Goal: Task Accomplishment & Management: Manage account settings

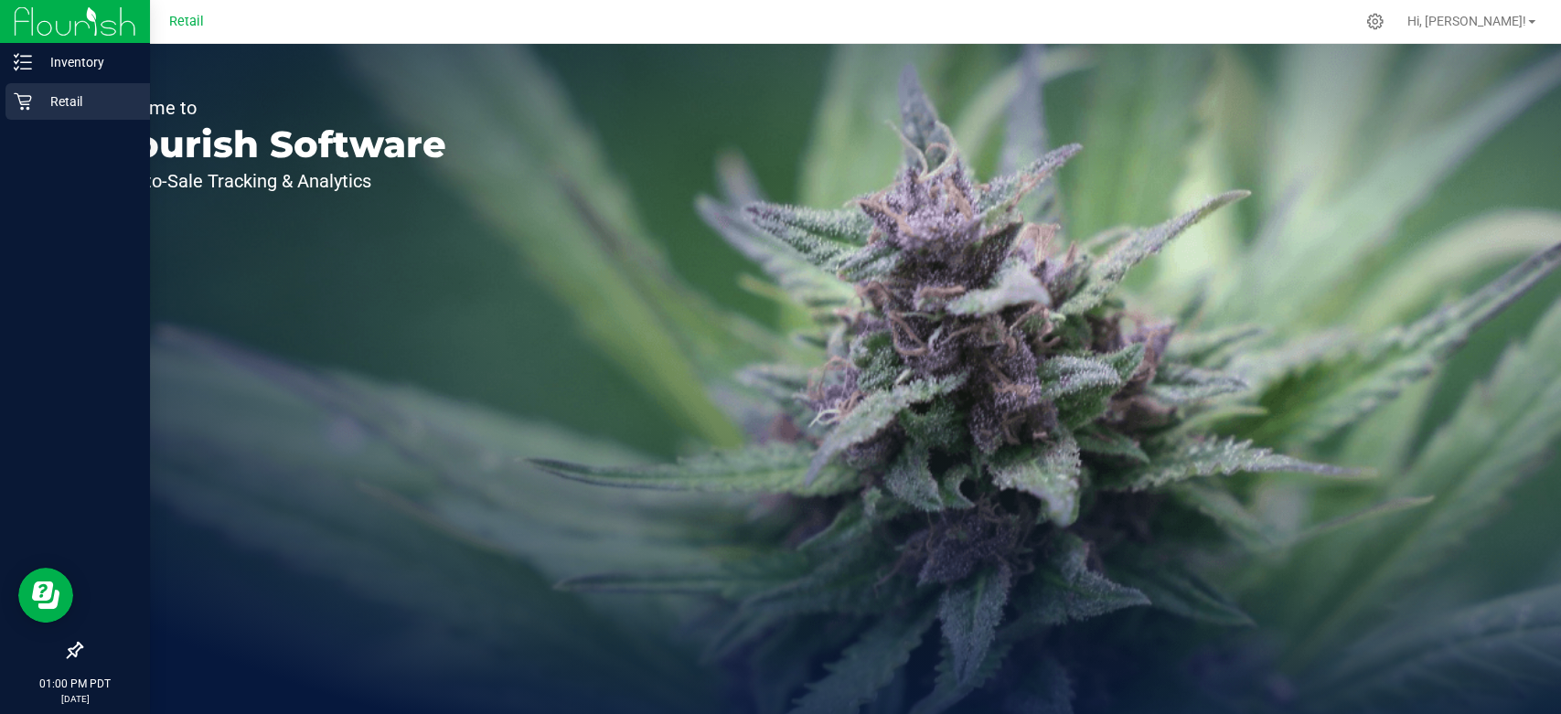
click at [27, 103] on icon at bounding box center [22, 101] width 17 height 17
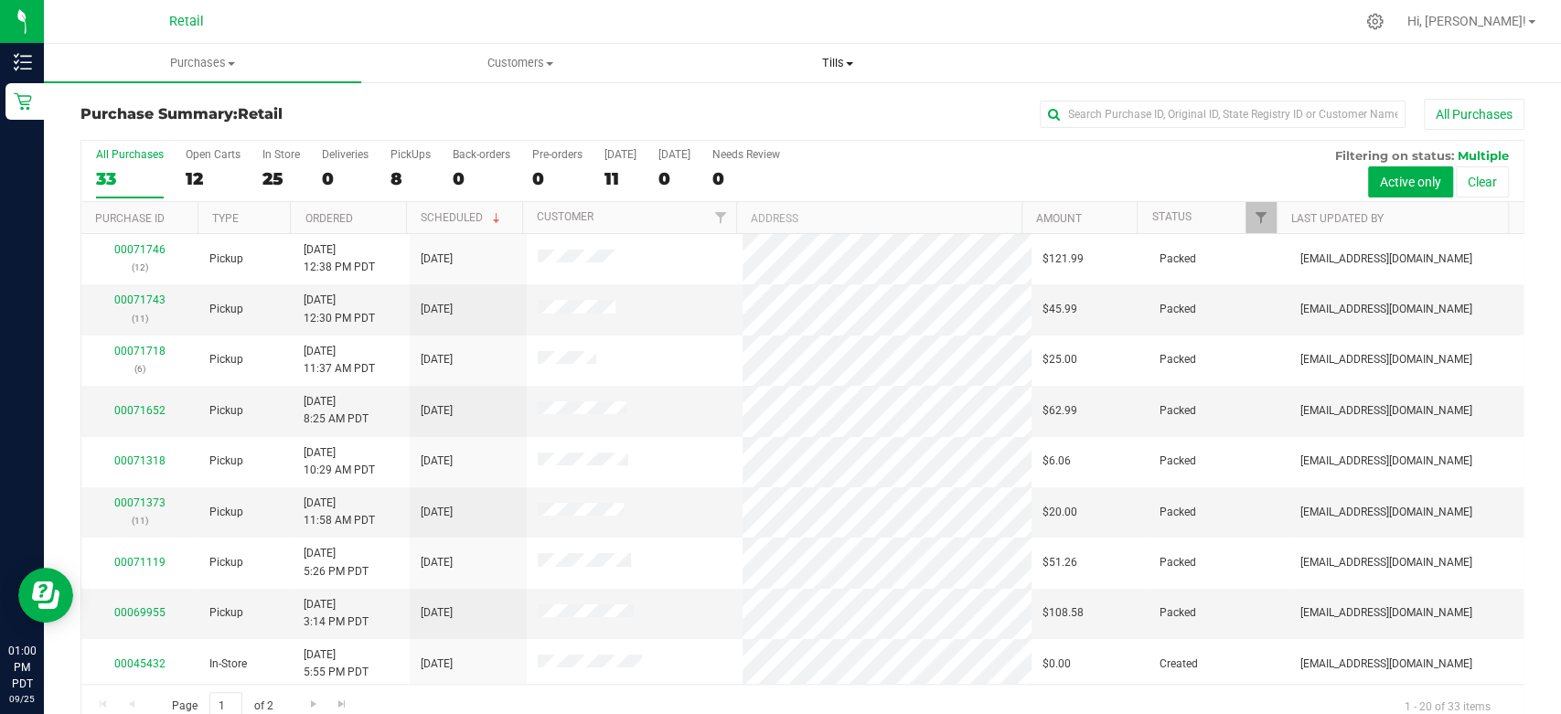
click at [834, 63] on span "Tills" at bounding box center [837, 63] width 316 height 16
click at [834, 106] on li "Manage tills" at bounding box center [837, 111] width 317 height 22
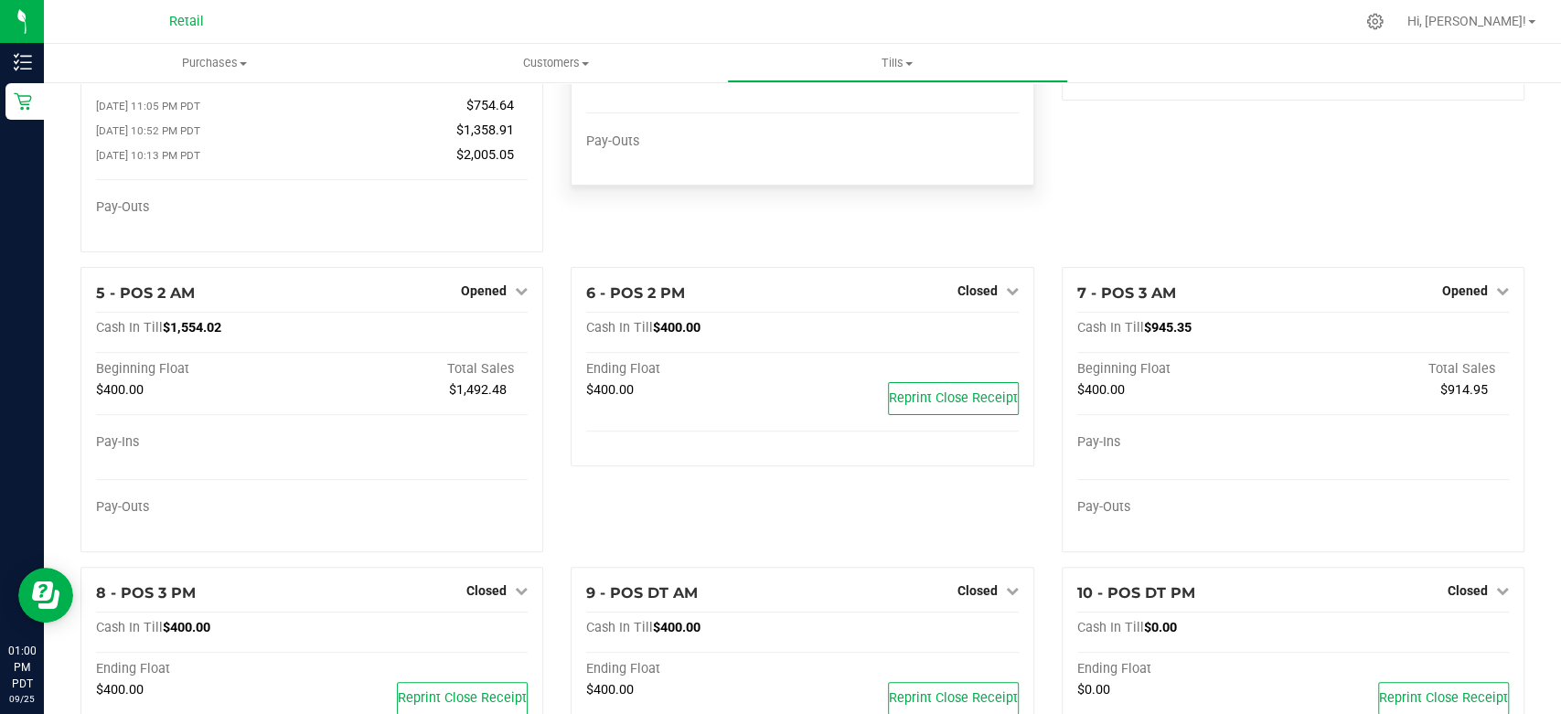
scroll to position [203, 0]
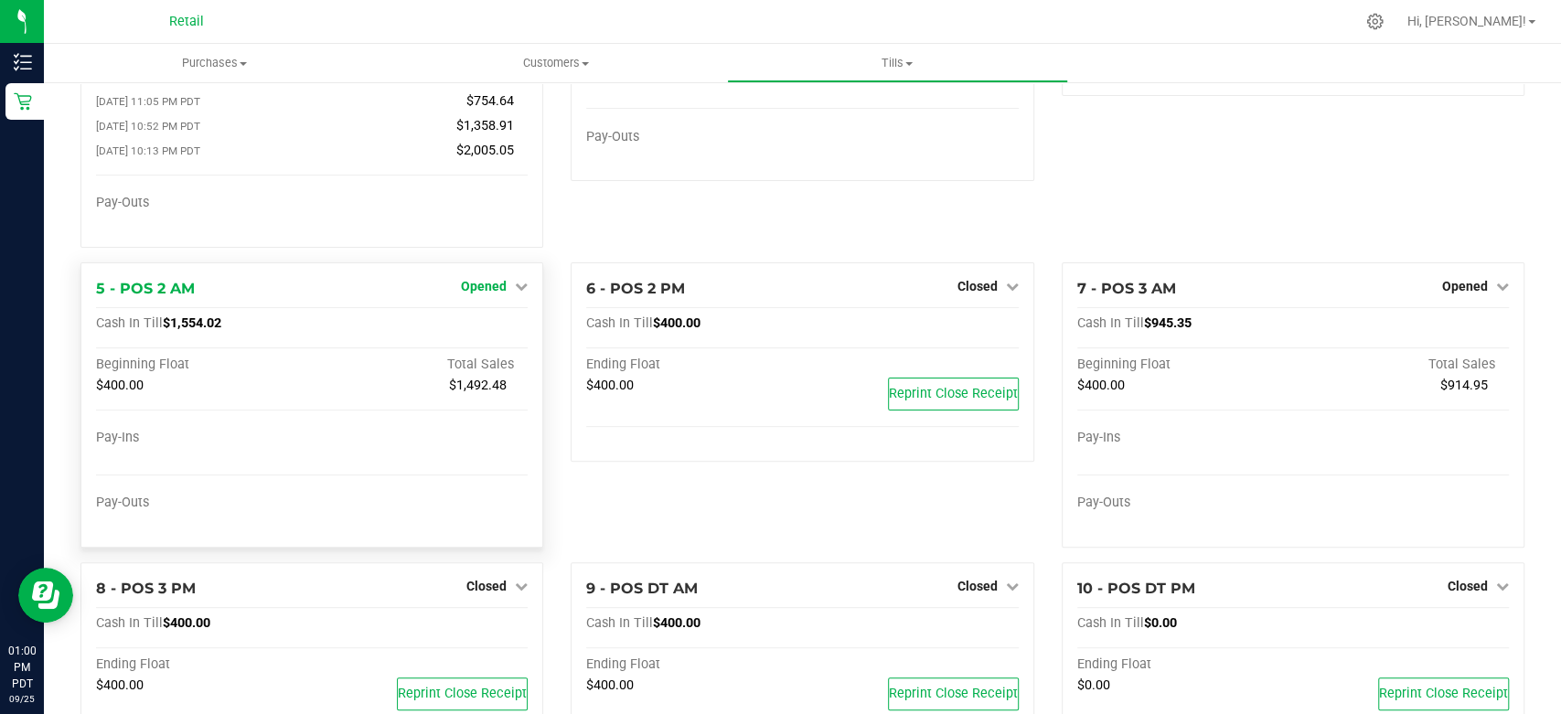
click at [515, 291] on icon at bounding box center [521, 286] width 13 height 13
click at [641, 234] on div "3 - POS 1 AM Opened Close Till Cash In Till $1,180.36 Beginning Float Total Sal…" at bounding box center [802, 79] width 490 height 367
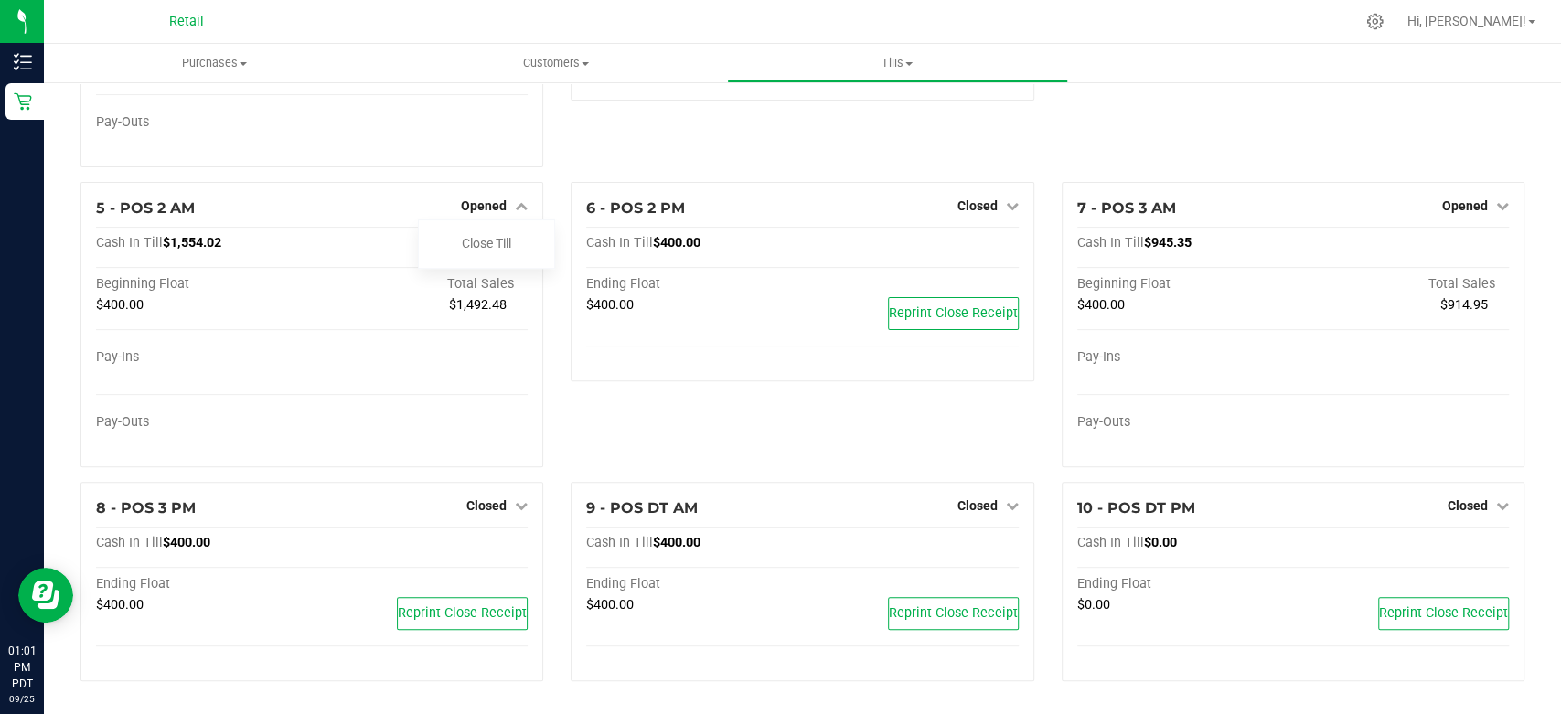
scroll to position [182, 0]
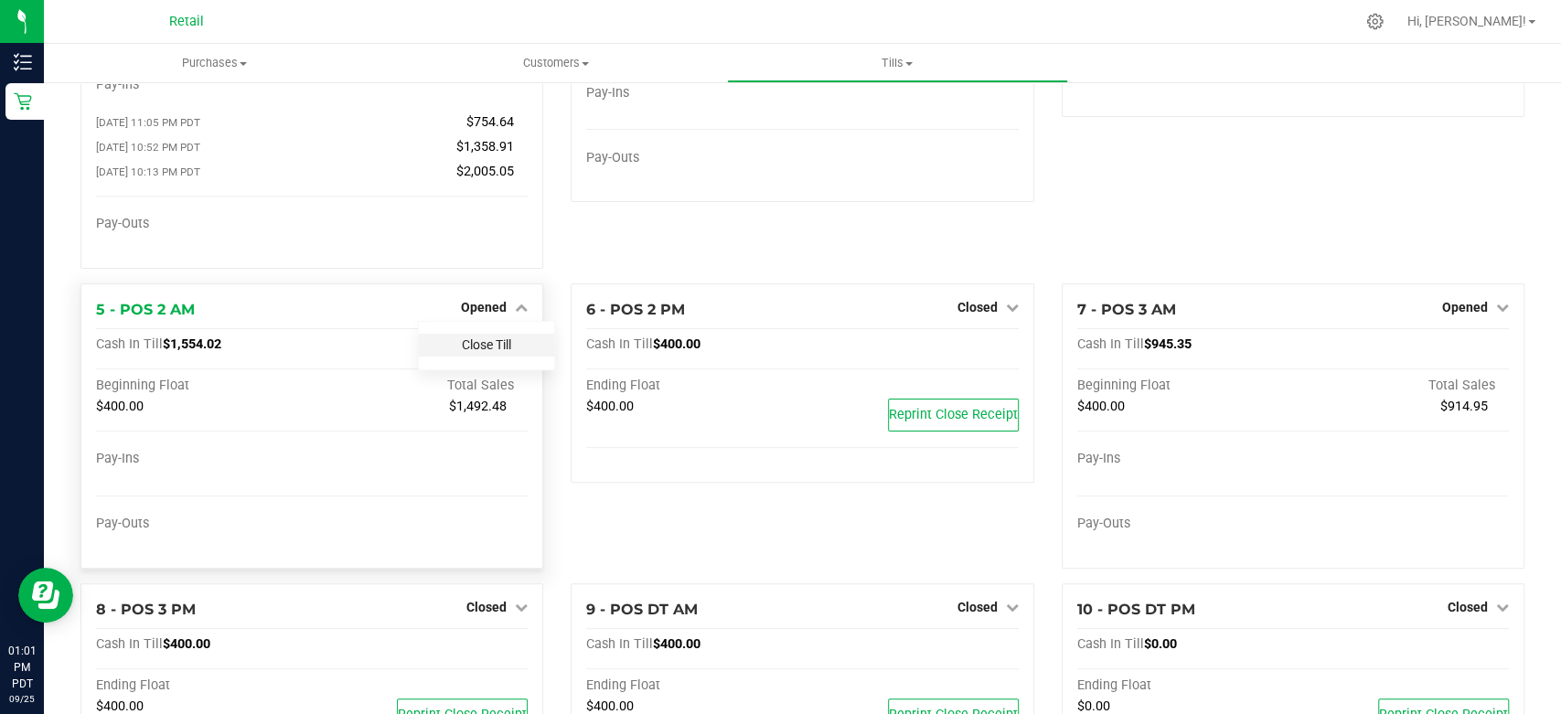
click at [486, 348] on link "Close Till" at bounding box center [486, 344] width 49 height 15
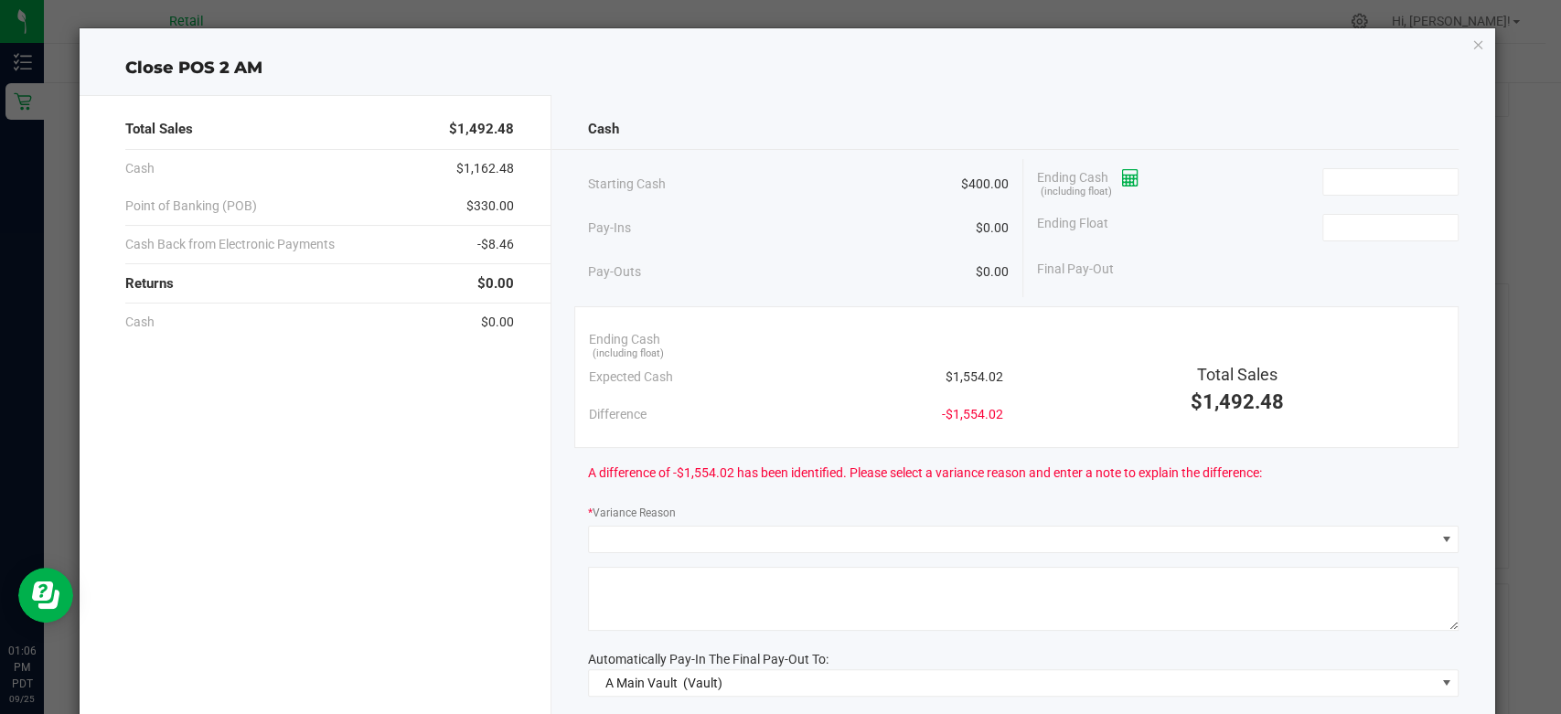
click at [1131, 175] on icon at bounding box center [1130, 178] width 17 height 13
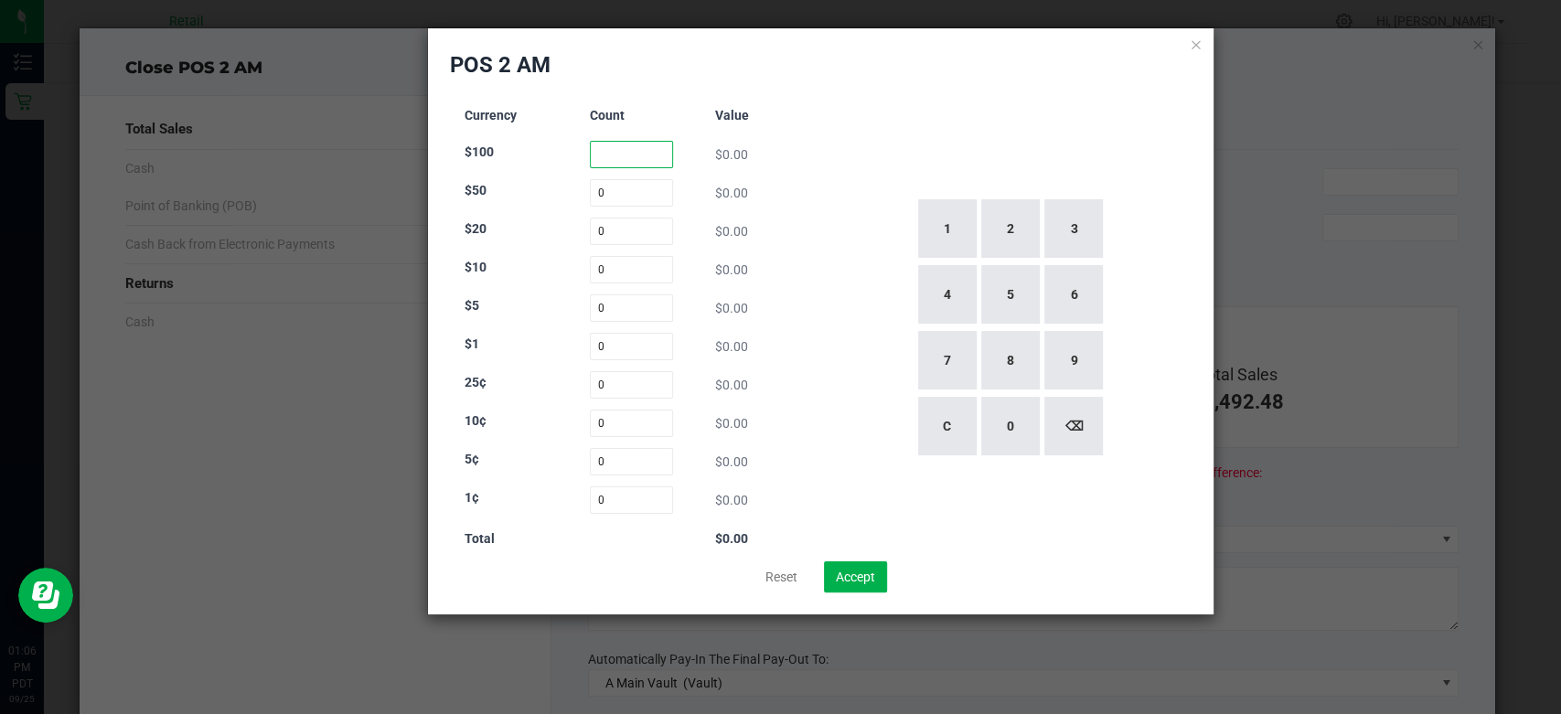
click at [634, 163] on input at bounding box center [631, 154] width 83 height 27
type input "2"
type input "5"
type input "33"
type input "15"
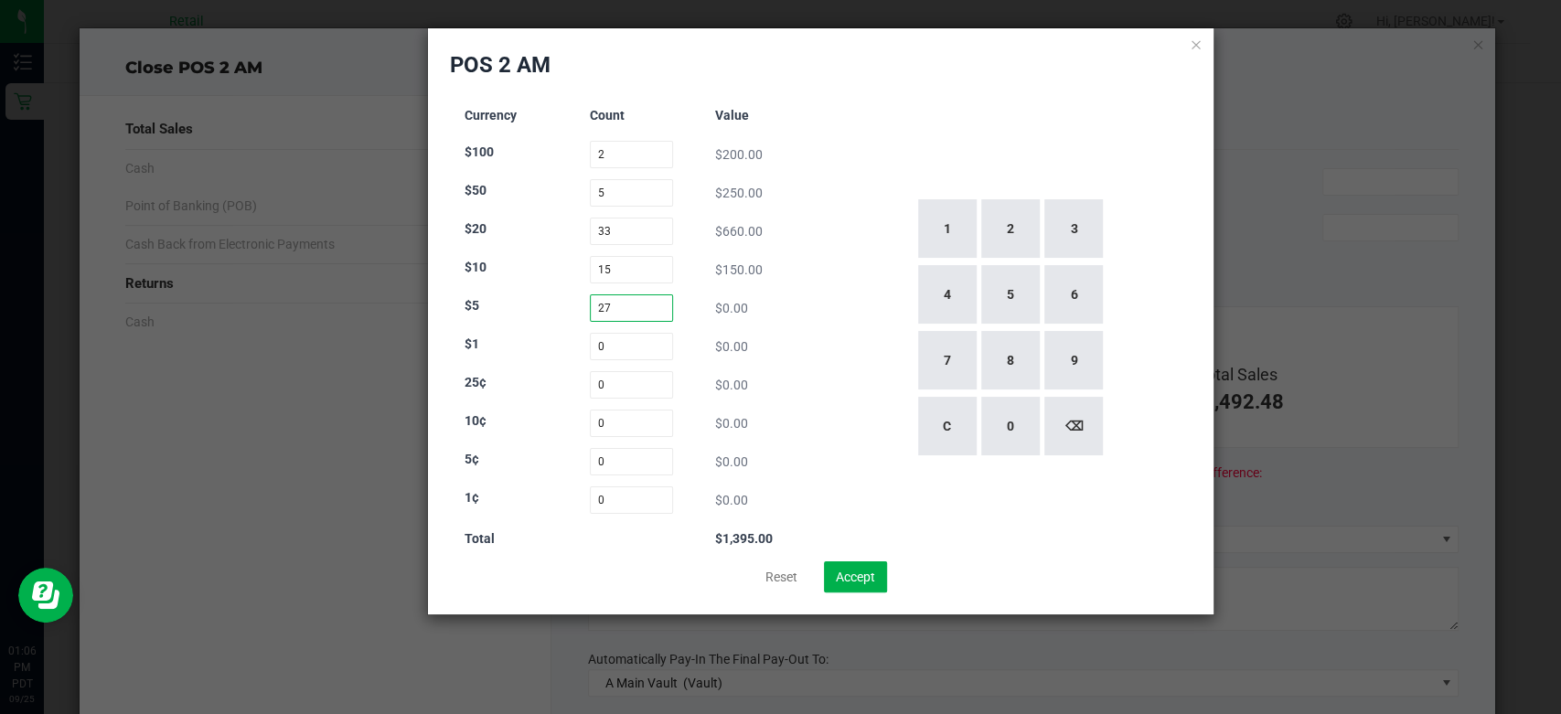
type input "27"
type input "118"
type input "105"
type input "99"
type input "67"
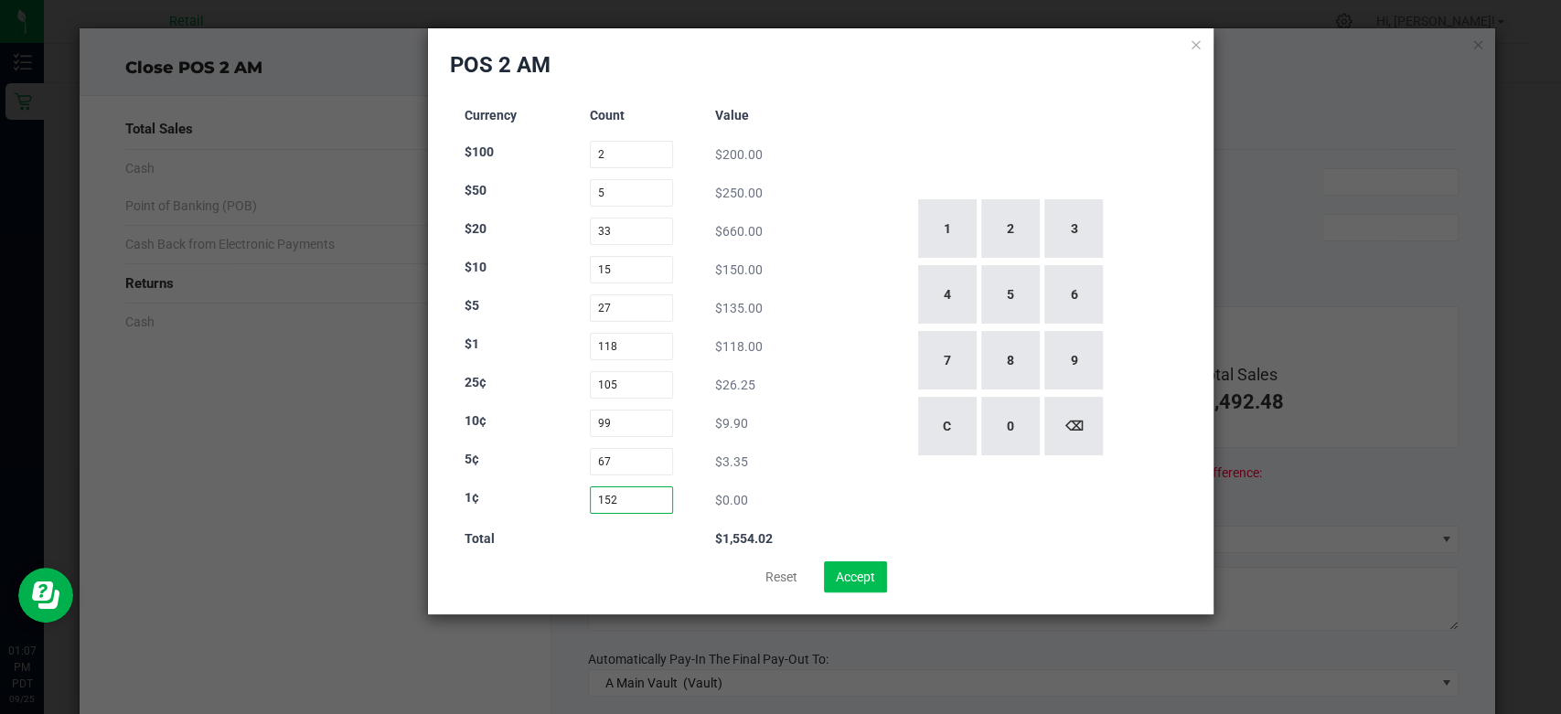
type input "152"
click at [859, 575] on button "Accept" at bounding box center [855, 577] width 63 height 31
type input "$1,554.02"
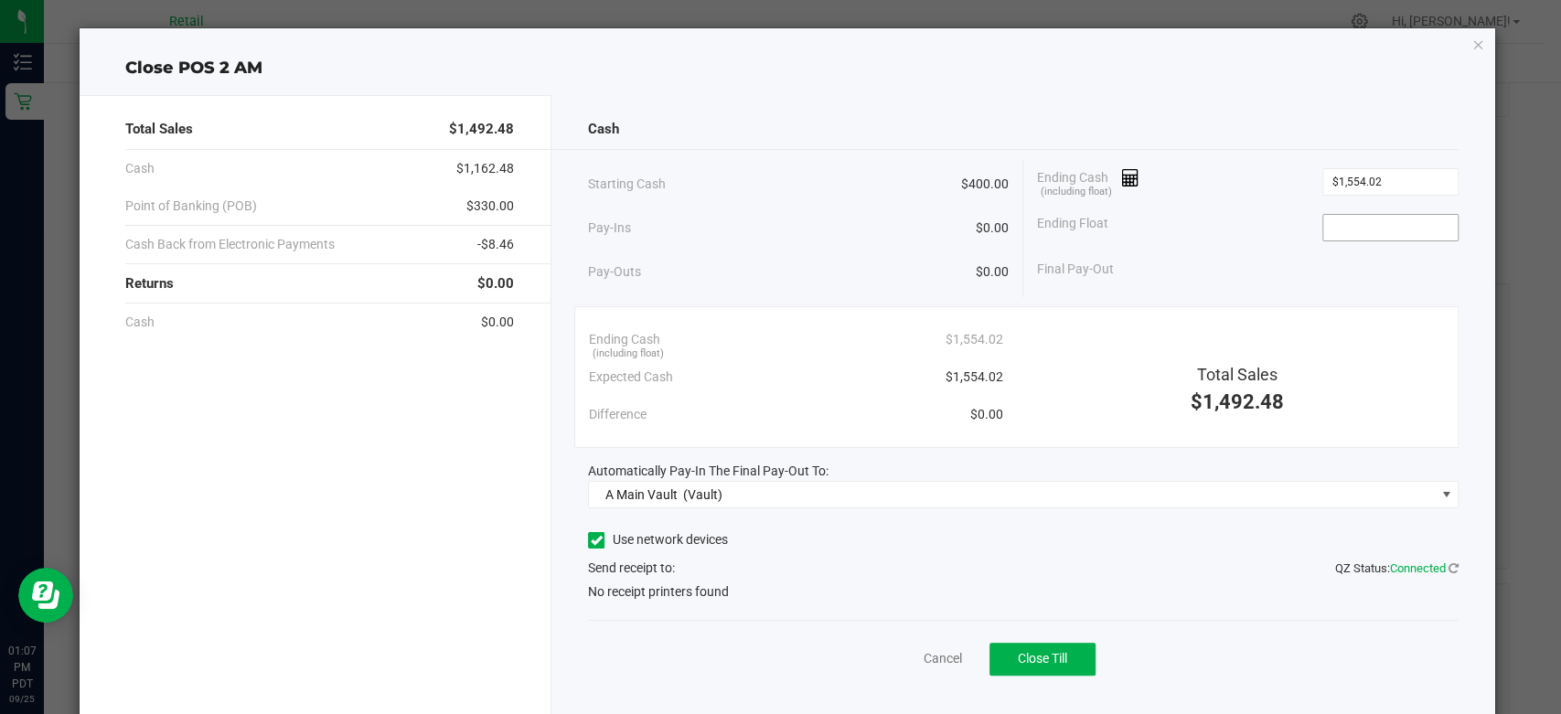
click at [1363, 229] on input at bounding box center [1390, 228] width 134 height 26
type input "$400.00"
click at [593, 540] on icon at bounding box center [597, 540] width 12 height 0
click at [0, 0] on input "Use network devices" at bounding box center [0, 0] width 0 height 0
click at [616, 591] on span at bounding box center [1012, 596] width 846 height 26
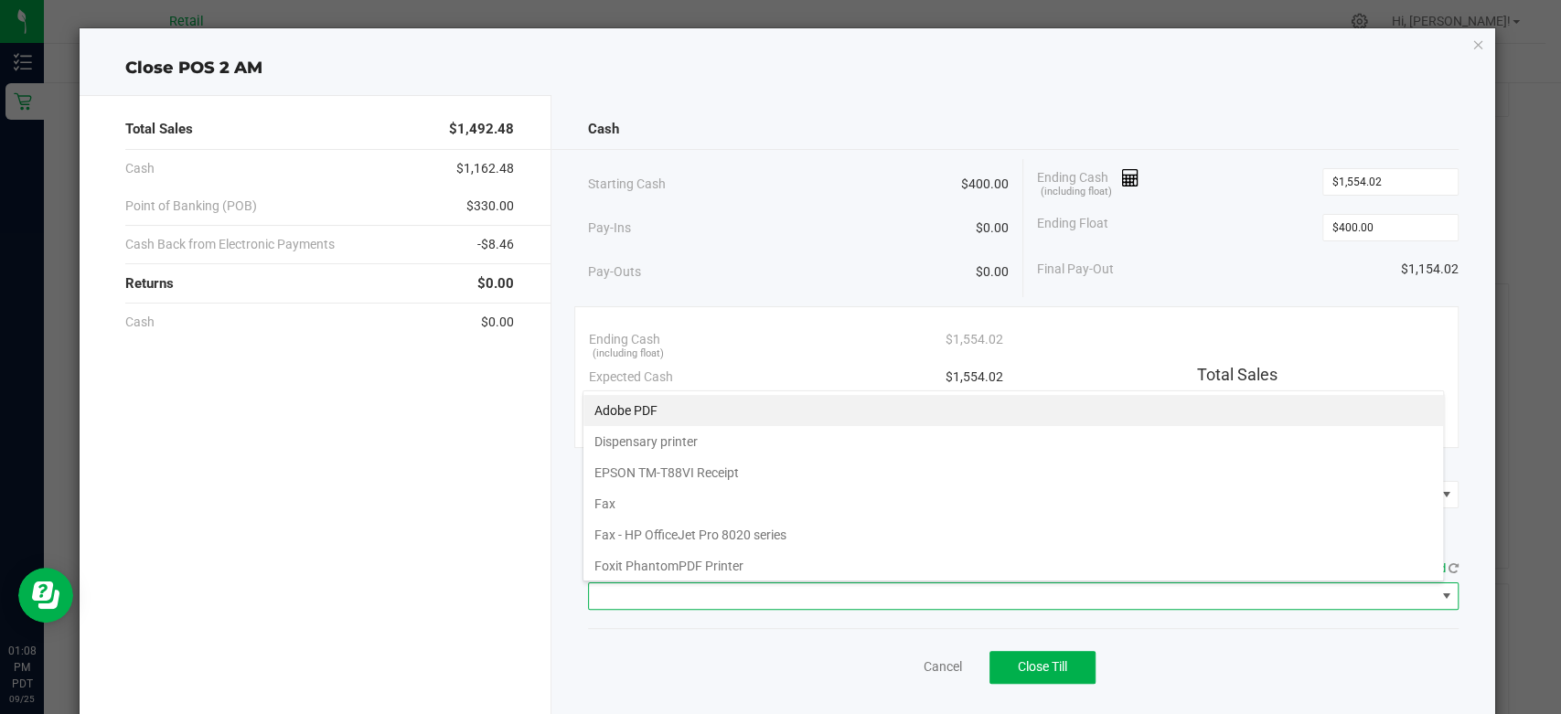
scroll to position [27, 861]
click at [696, 476] on Receipt "EPSON TM-T88VI Receipt" at bounding box center [1013, 472] width 860 height 31
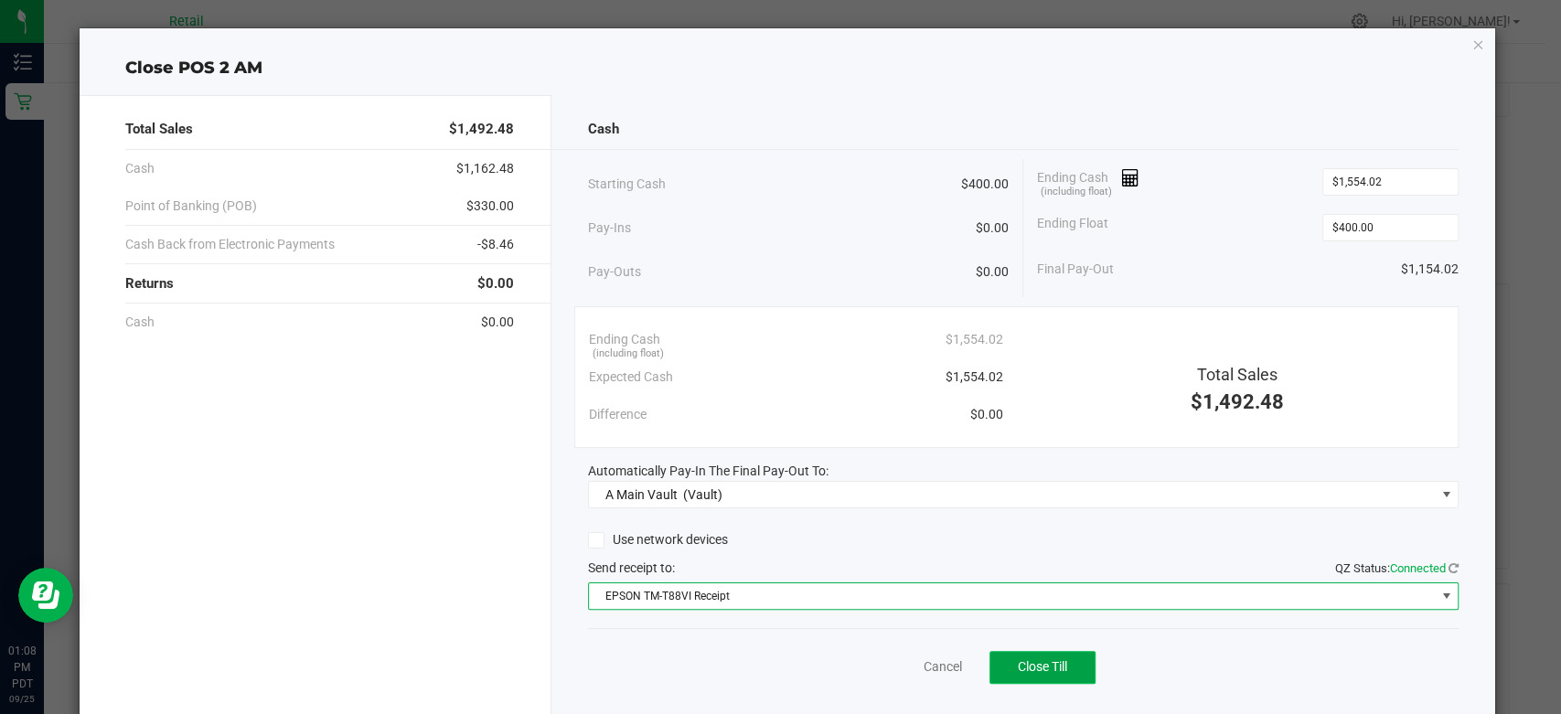
click at [1046, 663] on span "Close Till" at bounding box center [1042, 666] width 49 height 15
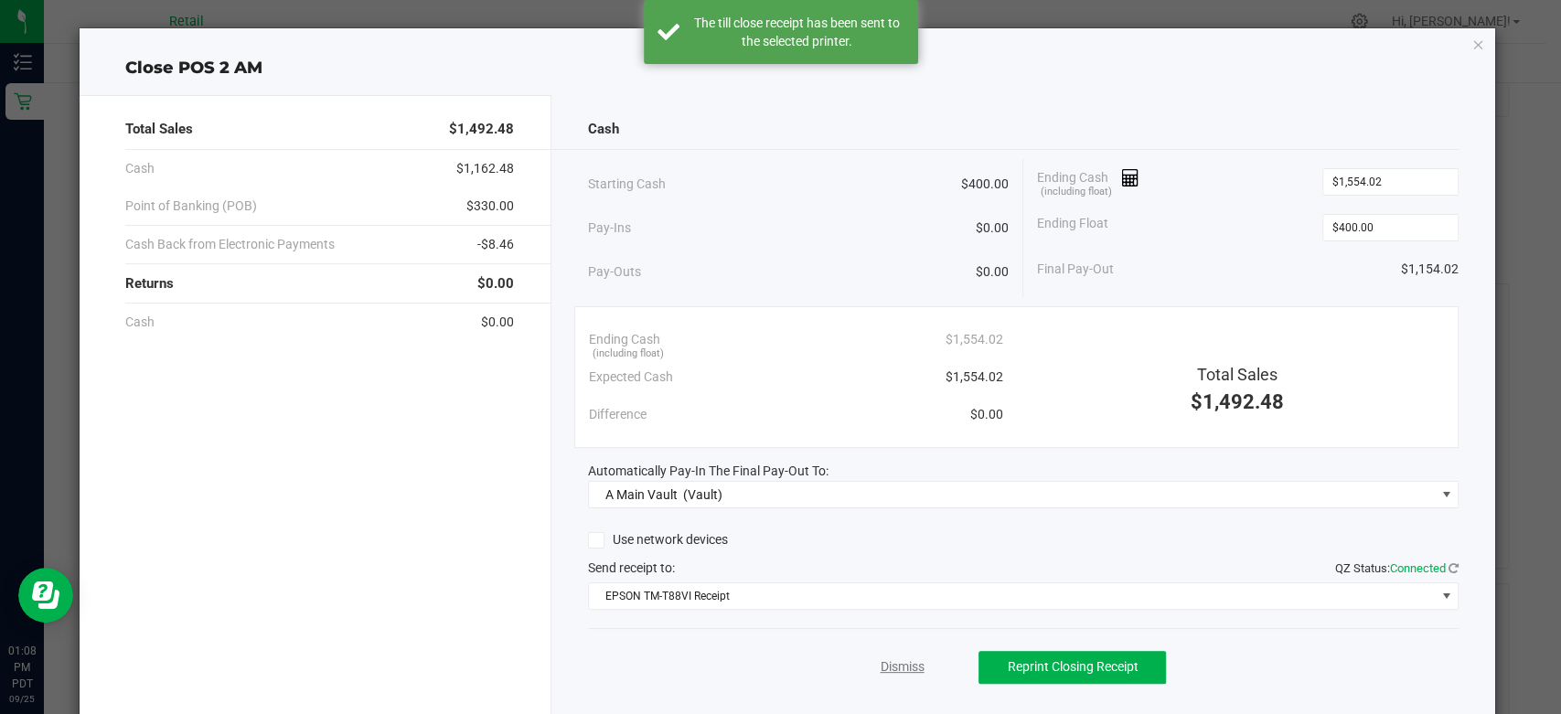
click at [898, 660] on link "Dismiss" at bounding box center [902, 667] width 44 height 19
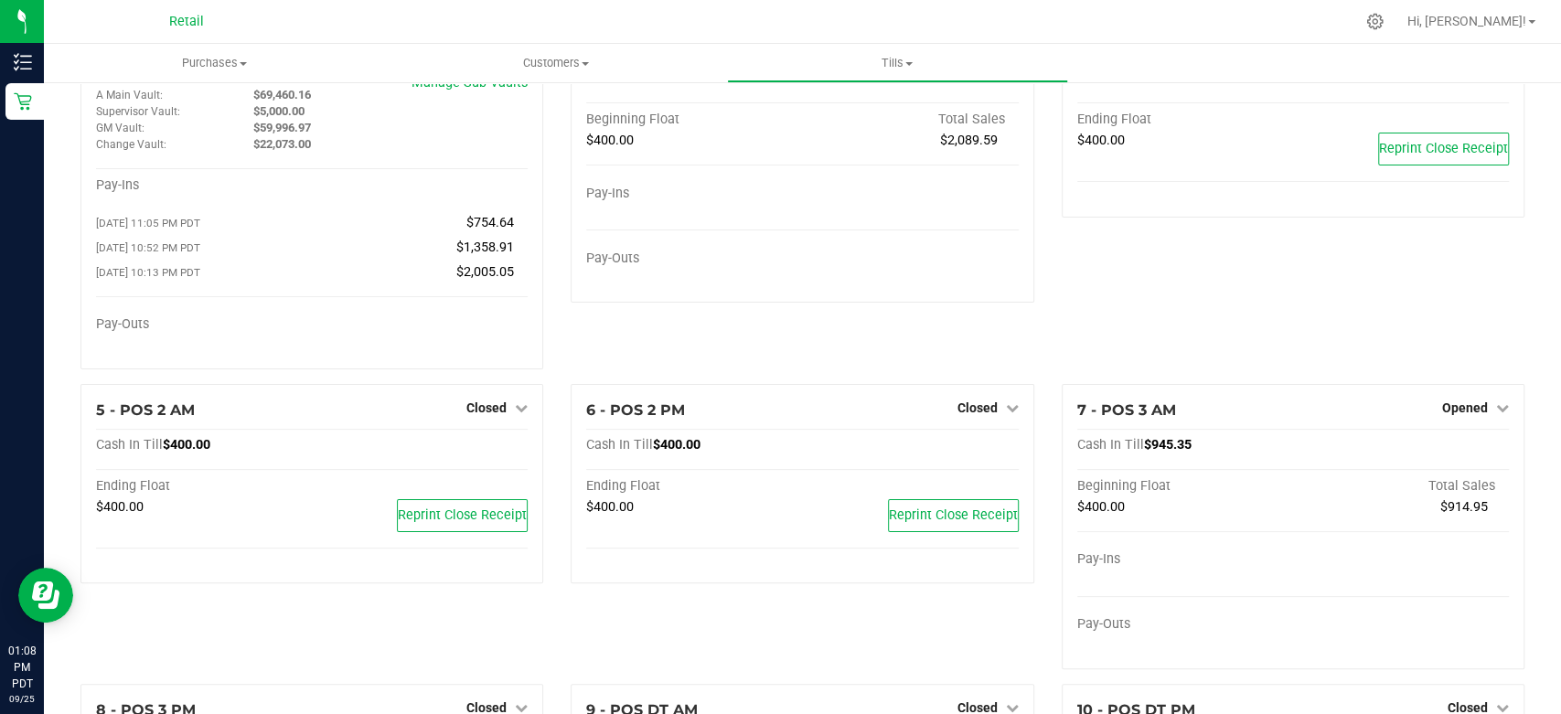
scroll to position [0, 0]
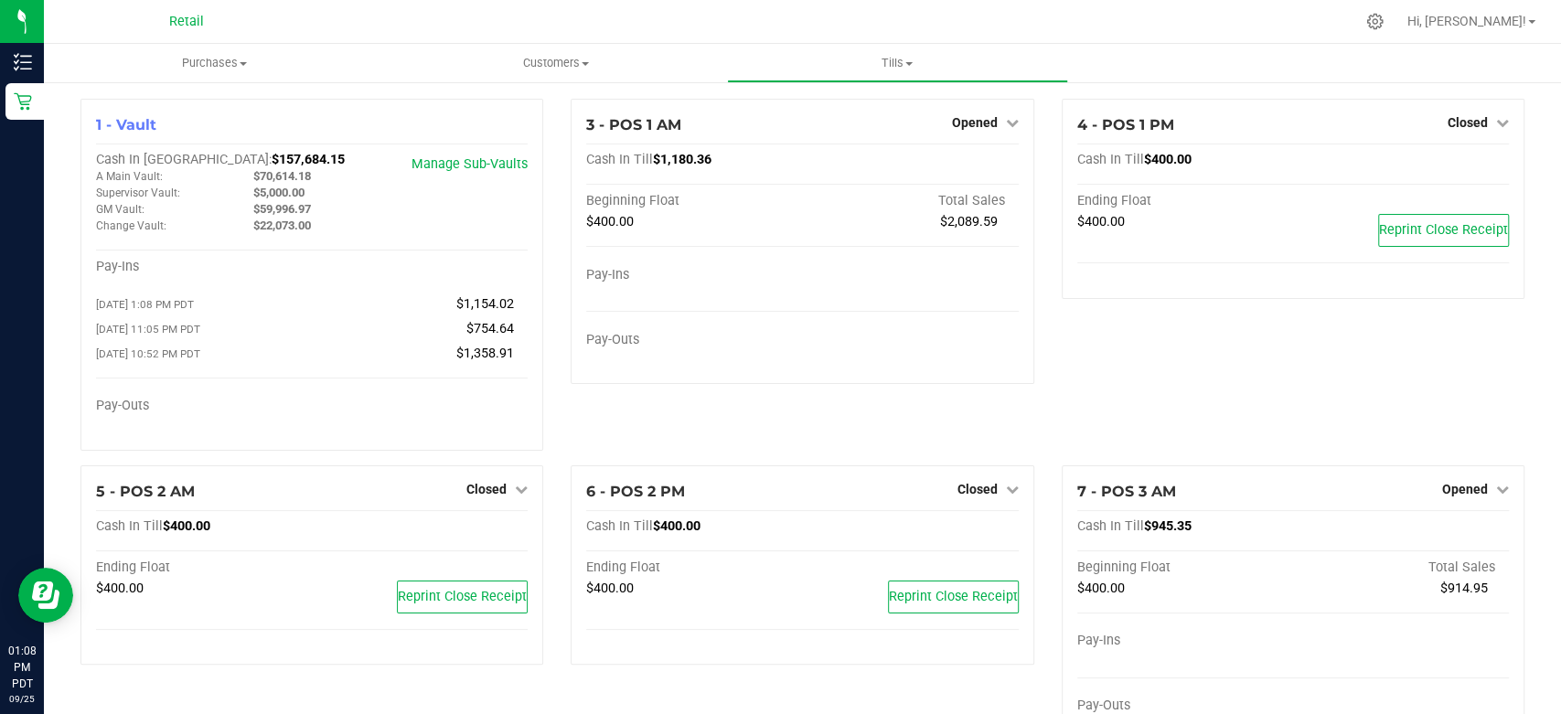
click at [1491, 35] on div "Hi, [PERSON_NAME]!" at bounding box center [1471, 21] width 143 height 32
click at [1492, 25] on span "Hi, [PERSON_NAME]!" at bounding box center [1466, 21] width 119 height 15
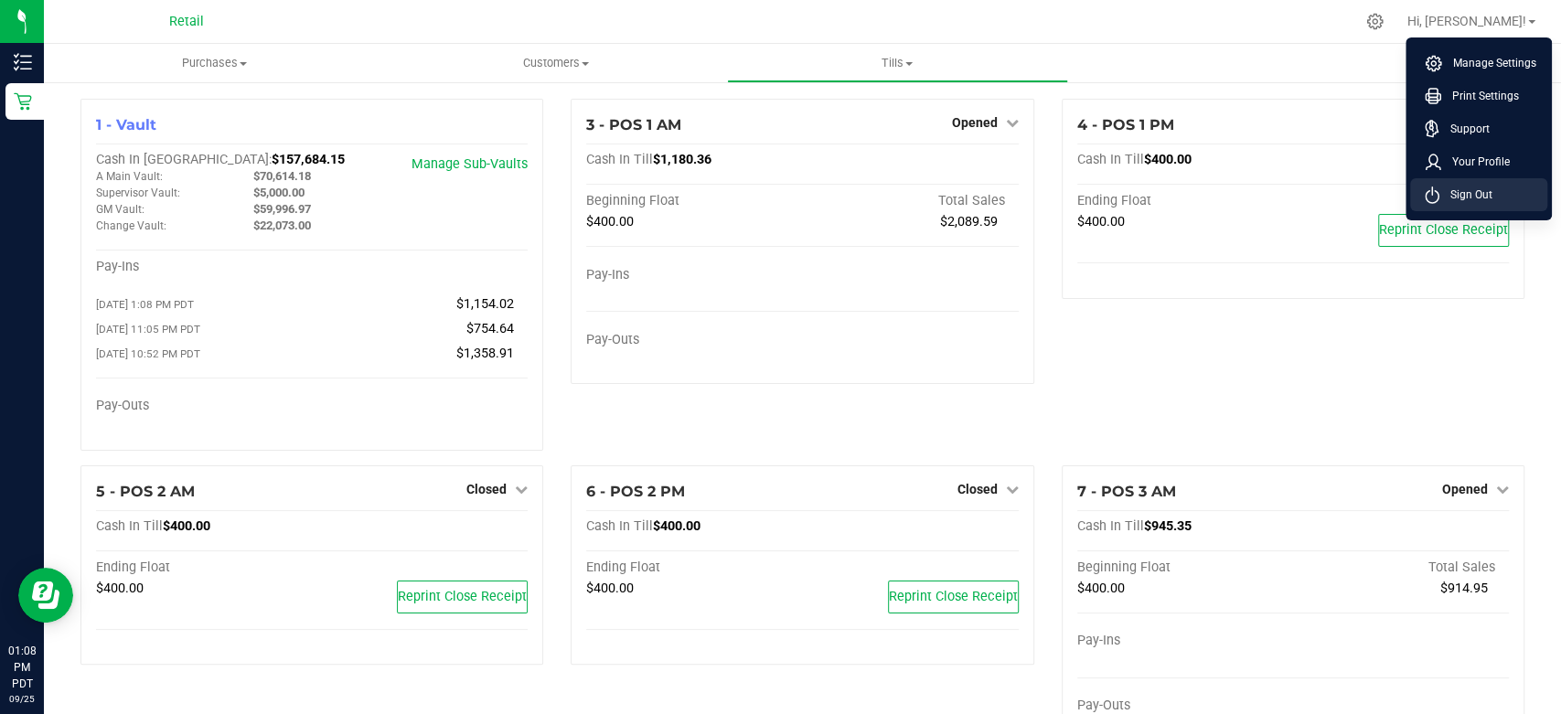
click at [1481, 209] on li "Sign Out" at bounding box center [1478, 194] width 137 height 33
